Goal: Task Accomplishment & Management: Use online tool/utility

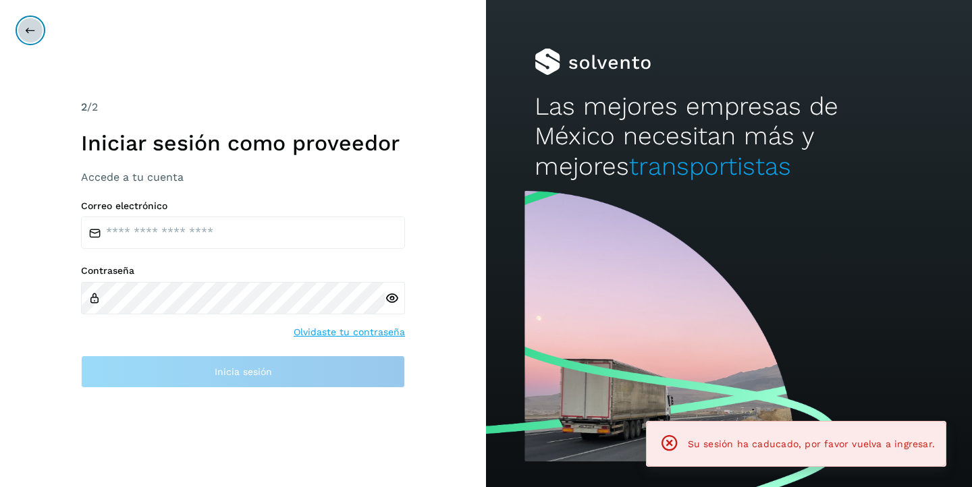
click at [28, 33] on icon at bounding box center [30, 30] width 11 height 11
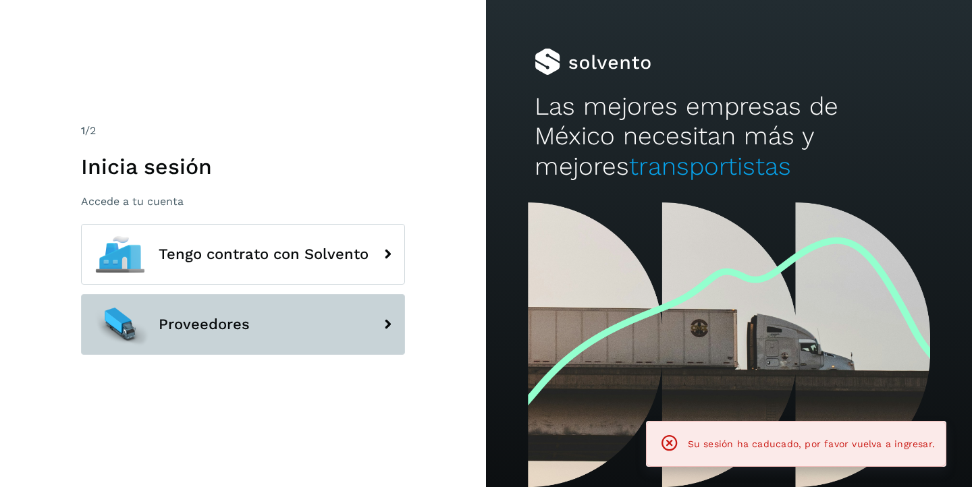
click at [198, 325] on span "Proveedores" at bounding box center [204, 325] width 91 height 16
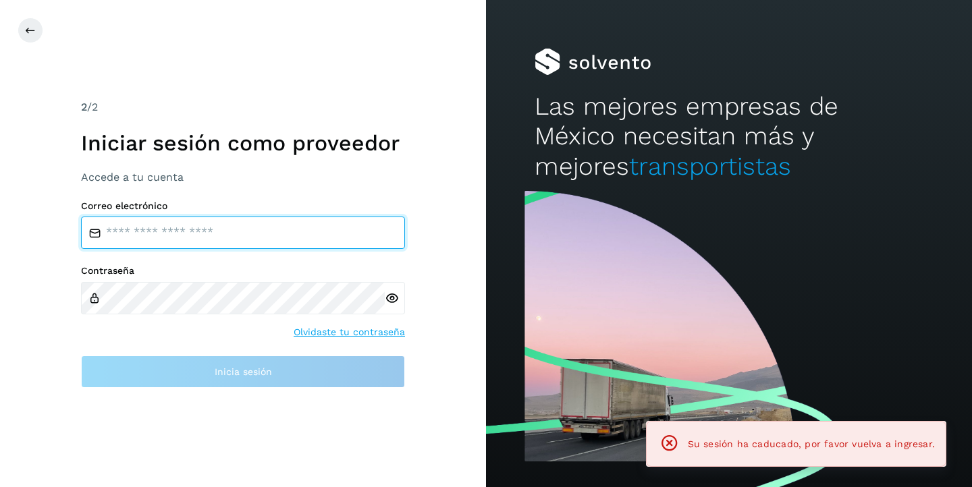
click at [202, 236] on input "email" at bounding box center [243, 233] width 324 height 32
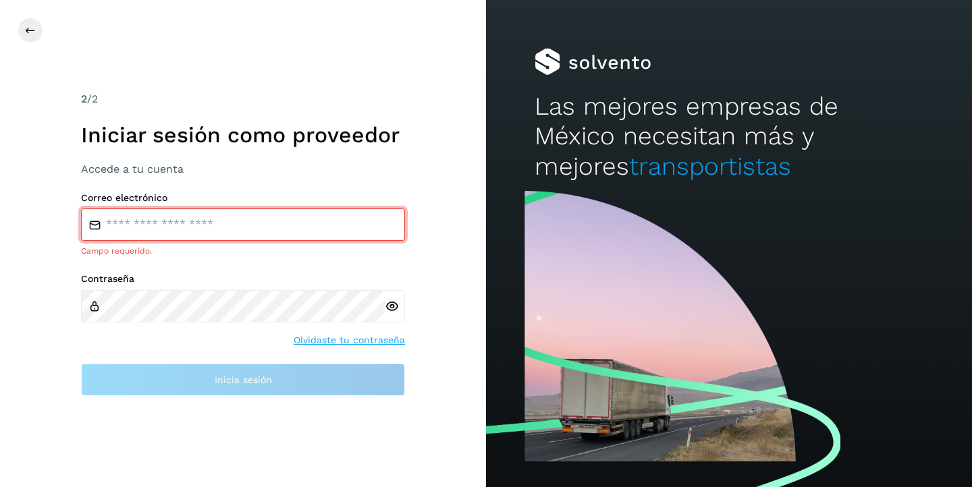
type input "**********"
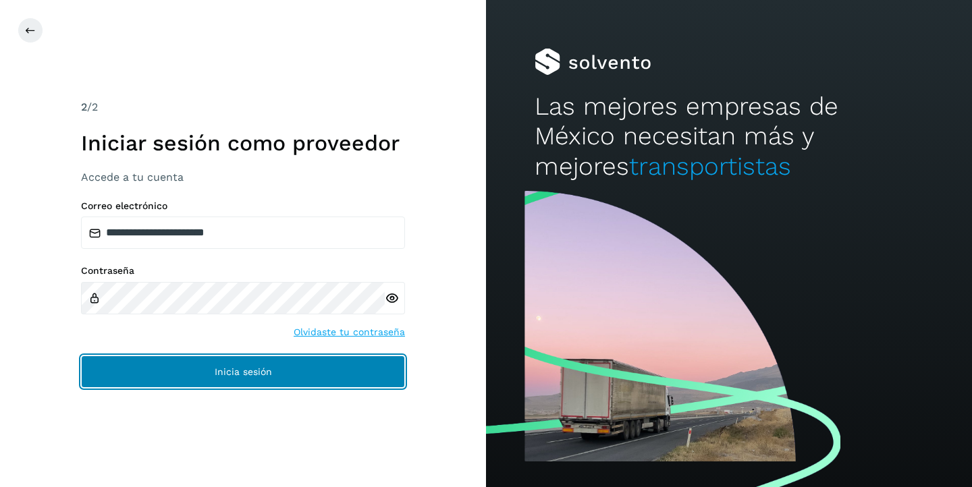
click at [303, 385] on button "Inicia sesión" at bounding box center [243, 372] width 324 height 32
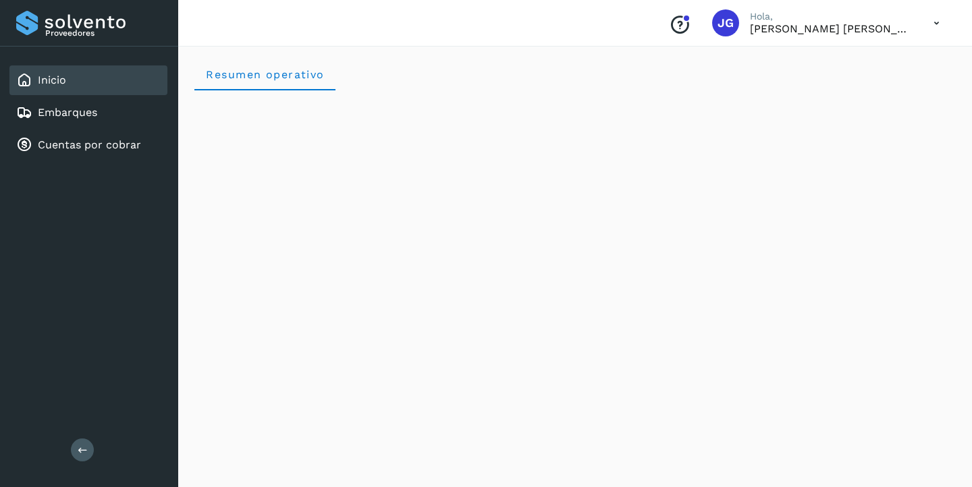
click at [84, 129] on div "Inicio Embarques Cuentas por cobrar" at bounding box center [89, 113] width 178 height 132
click at [96, 138] on link "Cuentas por cobrar" at bounding box center [89, 144] width 103 height 13
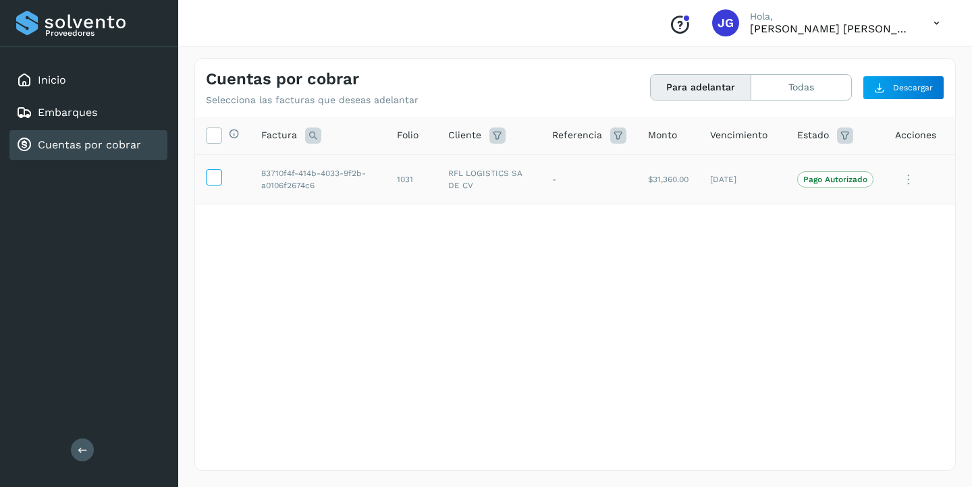
click at [215, 173] on icon at bounding box center [214, 176] width 14 height 14
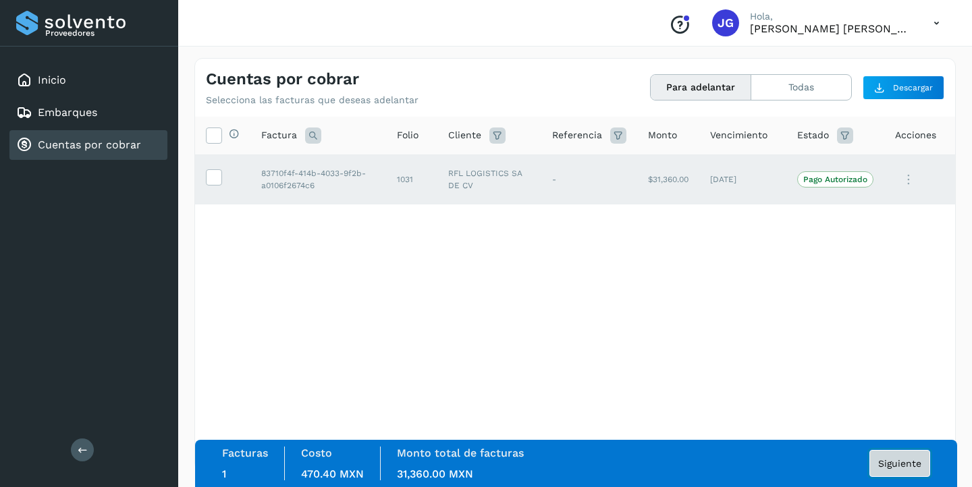
drag, startPoint x: 906, startPoint y: 464, endPoint x: 736, endPoint y: 333, distance: 214.1
click at [736, 333] on div "Selecciona todas las facturas disponibles para adelanto Factura Folio Cliente R…" at bounding box center [575, 293] width 760 height 352
click at [713, 330] on div "Selecciona todas las facturas disponibles para adelanto Factura Folio Cliente R…" at bounding box center [575, 266] width 760 height 298
click at [96, 142] on link "Cuentas por cobrar" at bounding box center [89, 144] width 103 height 13
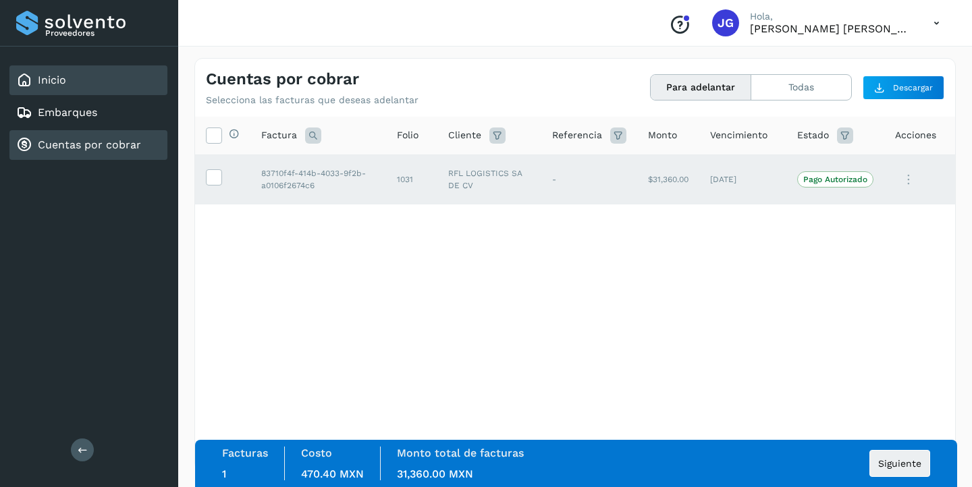
click at [65, 78] on link "Inicio" at bounding box center [52, 80] width 28 height 13
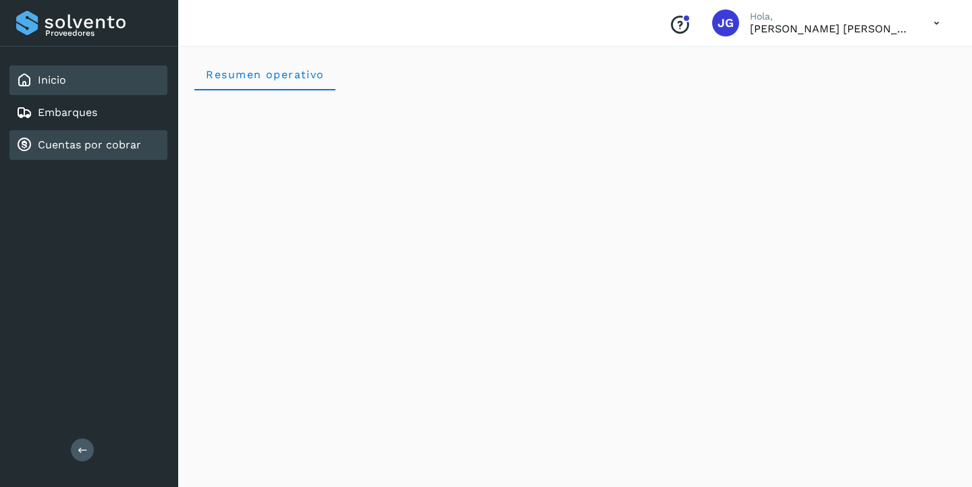
click at [122, 143] on link "Cuentas por cobrar" at bounding box center [89, 144] width 103 height 13
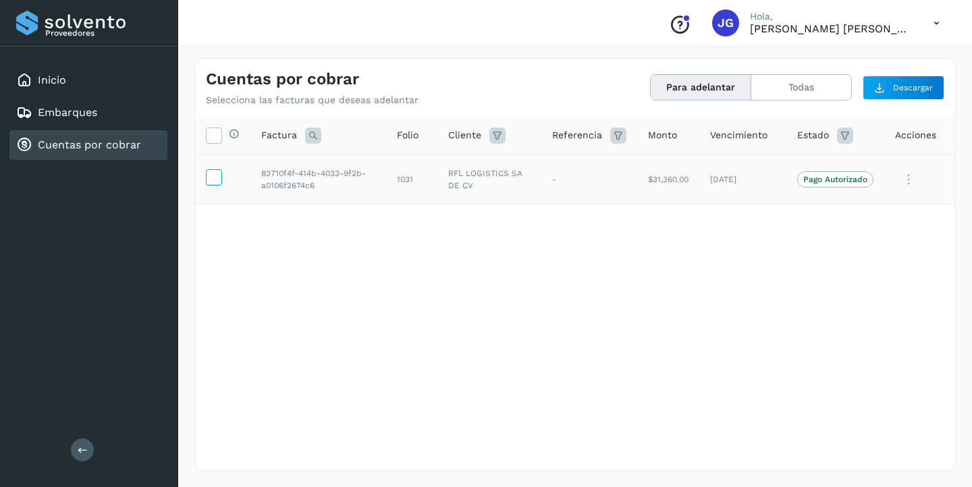
click at [211, 177] on icon at bounding box center [214, 176] width 14 height 14
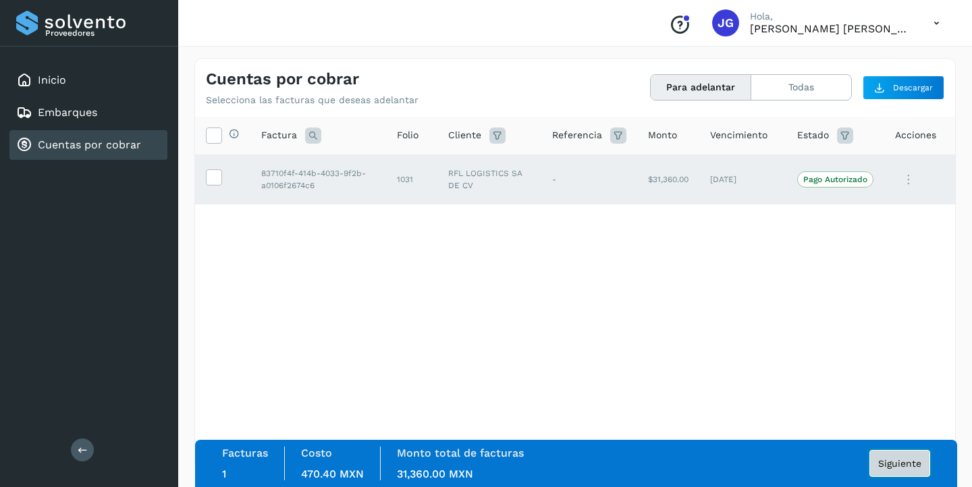
click at [913, 462] on span "Siguiente" at bounding box center [899, 463] width 43 height 9
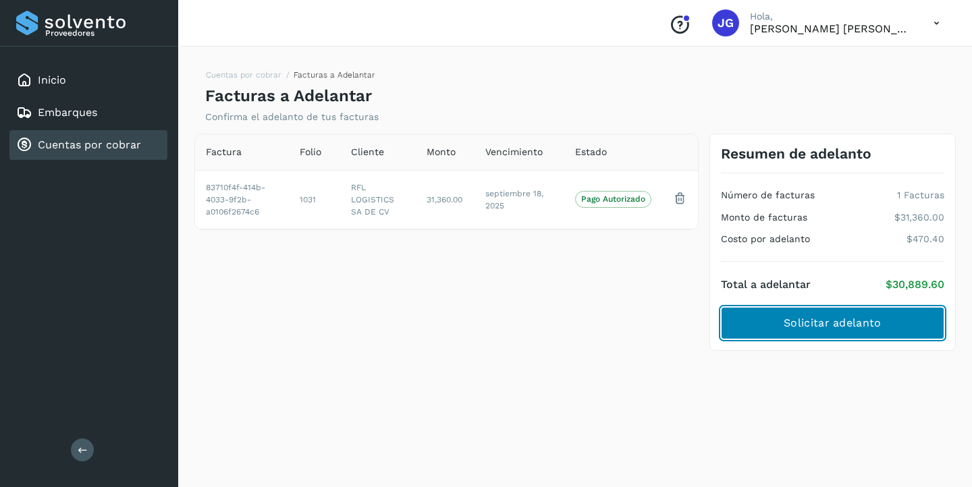
click at [897, 326] on button "Solicitar adelanto" at bounding box center [832, 323] width 223 height 32
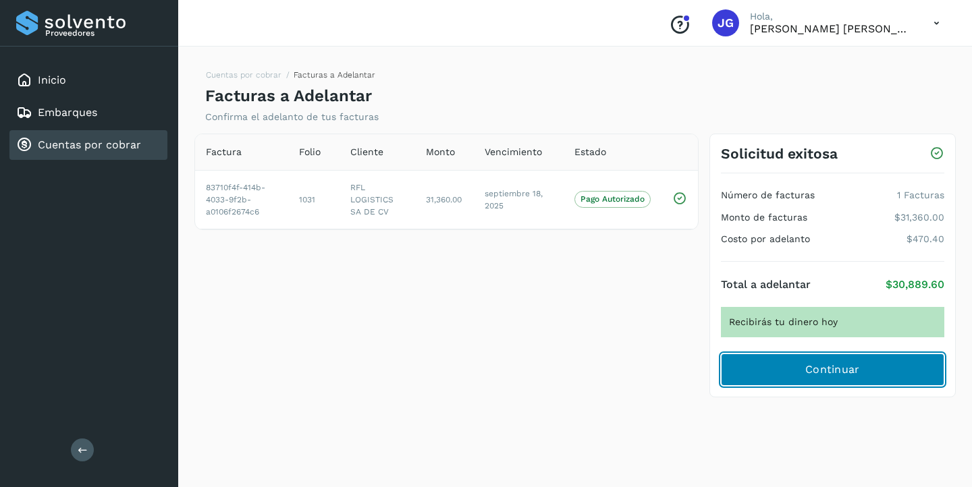
click at [855, 368] on span "Continuar" at bounding box center [832, 369] width 55 height 15
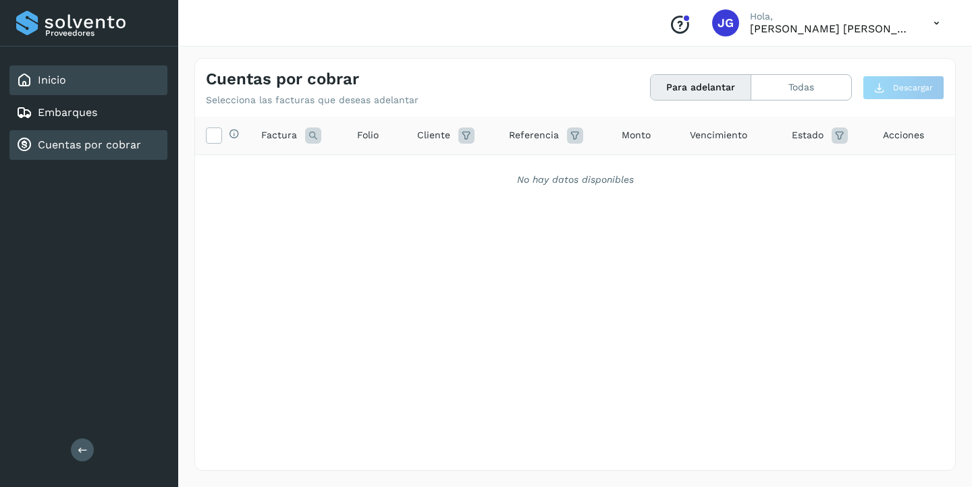
click at [84, 74] on div "Inicio" at bounding box center [88, 80] width 158 height 30
